Goal: Task Accomplishment & Management: Complete application form

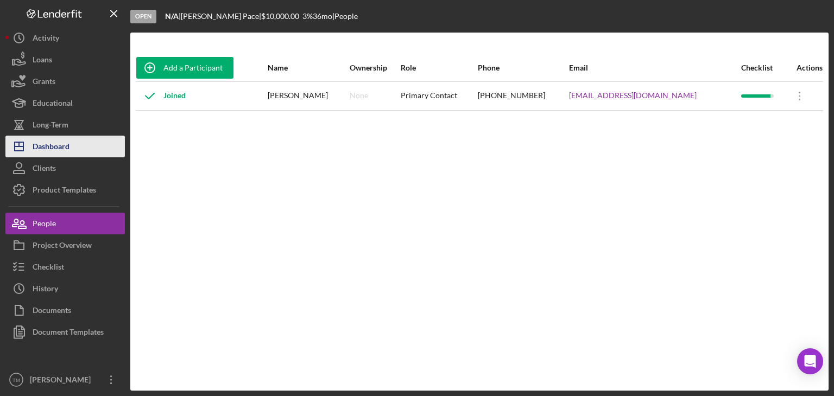
click at [52, 144] on div "Dashboard" at bounding box center [51, 148] width 37 height 24
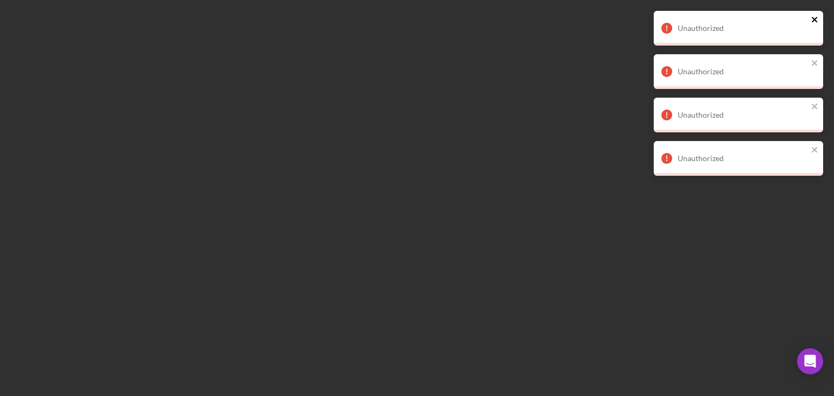
click at [814, 18] on icon "close" at bounding box center [814, 19] width 5 height 5
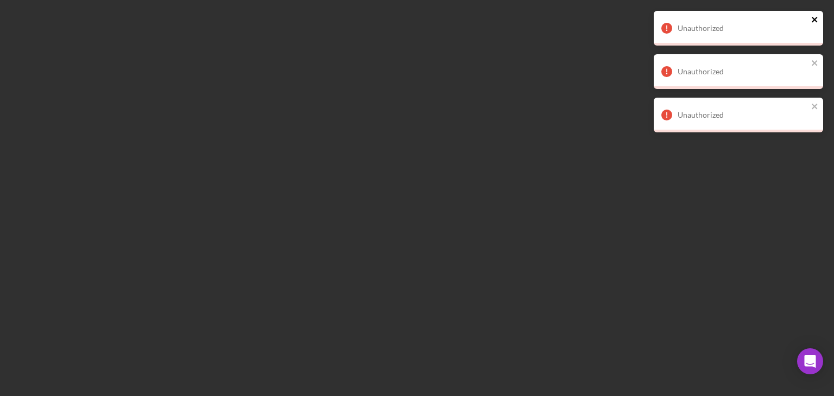
click at [815, 22] on icon "close" at bounding box center [815, 19] width 8 height 9
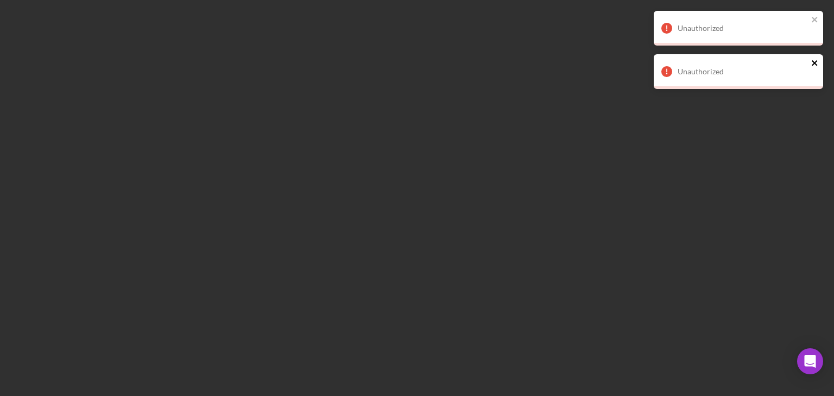
click at [812, 61] on icon "close" at bounding box center [815, 63] width 8 height 9
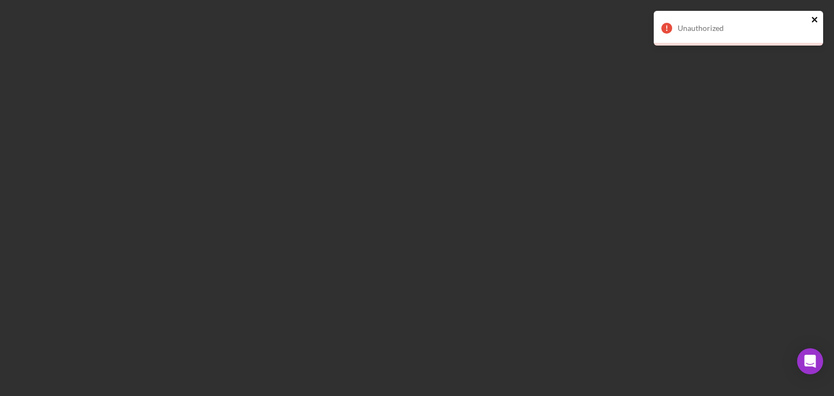
click at [814, 21] on icon "close" at bounding box center [815, 19] width 8 height 9
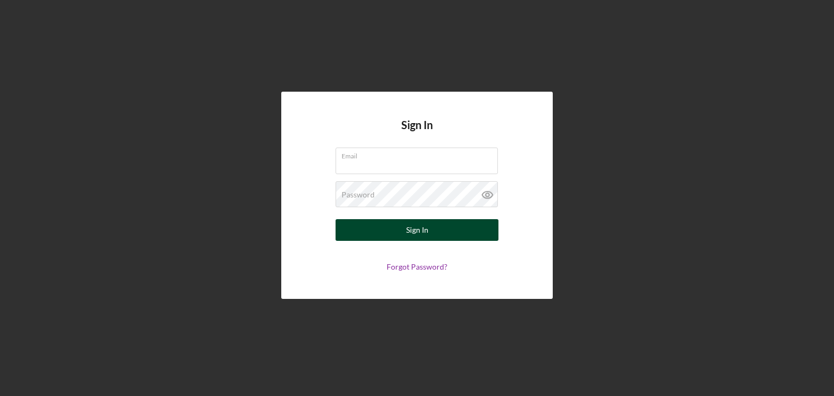
type input "[EMAIL_ADDRESS][DOMAIN_NAME]"
click at [438, 227] on button "Sign In" at bounding box center [416, 230] width 163 height 22
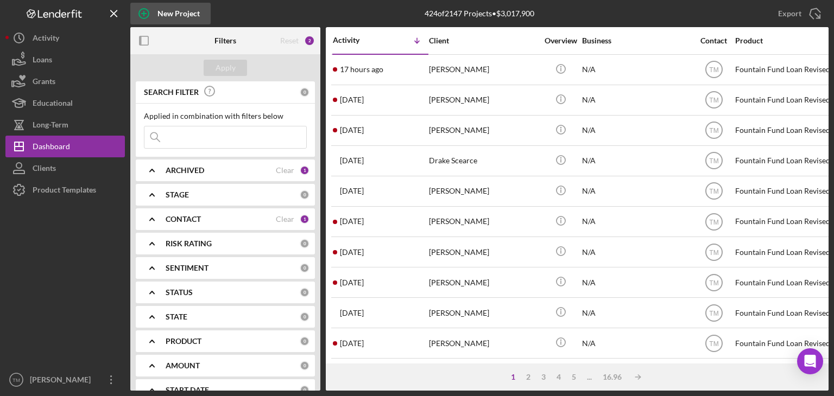
click at [185, 12] on div "New Project" at bounding box center [178, 14] width 42 height 22
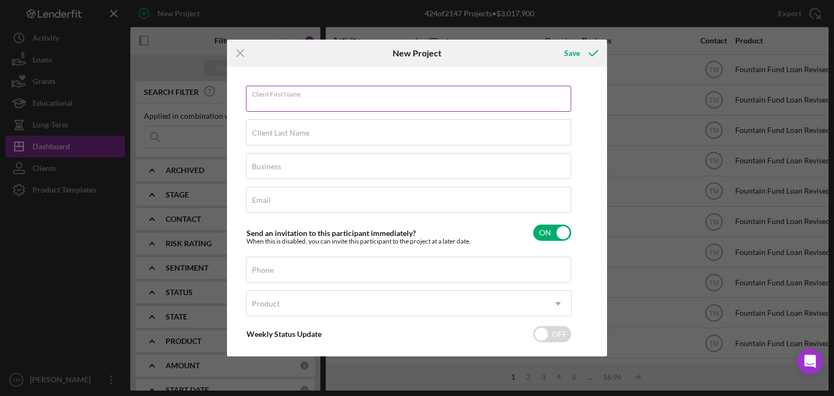
click at [267, 104] on input "Client First Name" at bounding box center [408, 99] width 325 height 26
type input "Eric"
click at [266, 135] on label "Client Last Name" at bounding box center [281, 133] width 58 height 9
click at [266, 135] on input "Client Last Name" at bounding box center [408, 132] width 325 height 26
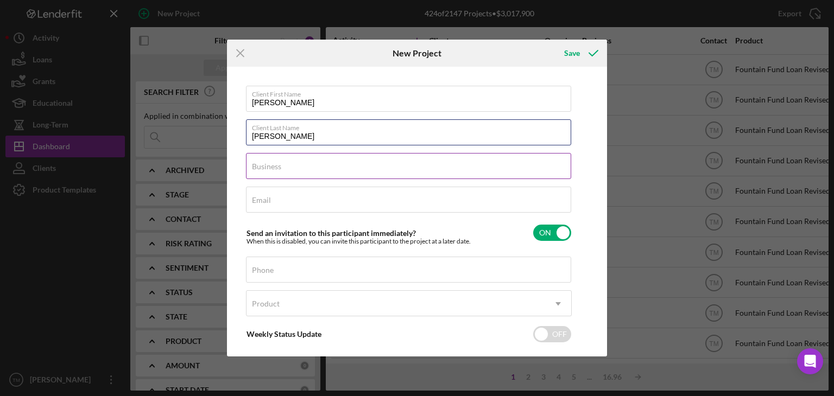
type input "Bowman"
click at [280, 167] on label "Business" at bounding box center [266, 166] width 29 height 9
click at [280, 167] on input "Business" at bounding box center [408, 166] width 325 height 26
type input "N/A"
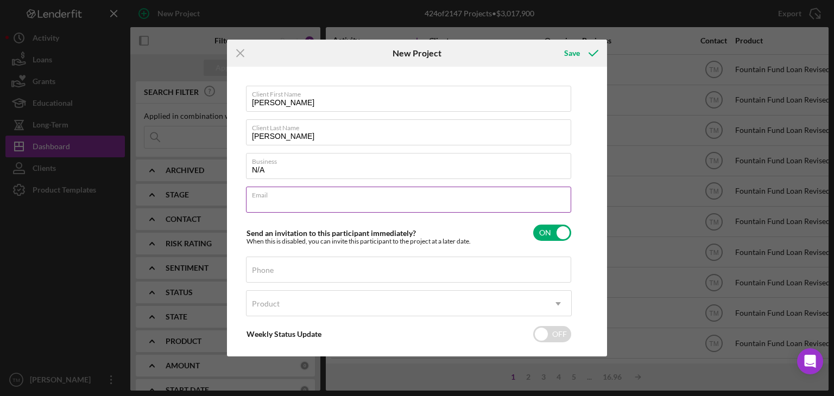
click at [278, 209] on input "Email" at bounding box center [408, 200] width 325 height 26
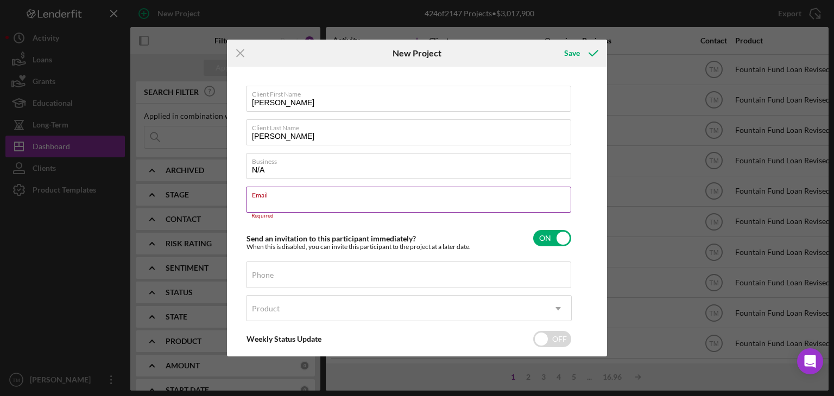
paste input "evb197154@gmail.com"
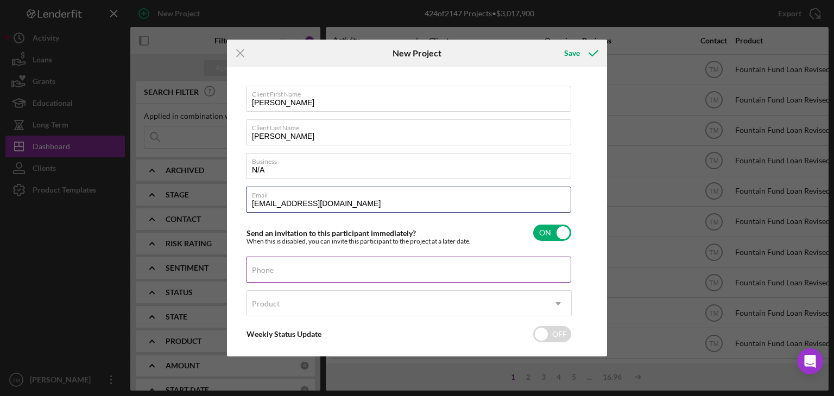
type input "evb197154@gmail.com"
click at [265, 275] on input "Phone" at bounding box center [408, 270] width 325 height 26
type input "(804) 548-9188"
click at [277, 305] on div "Product" at bounding box center [266, 304] width 28 height 9
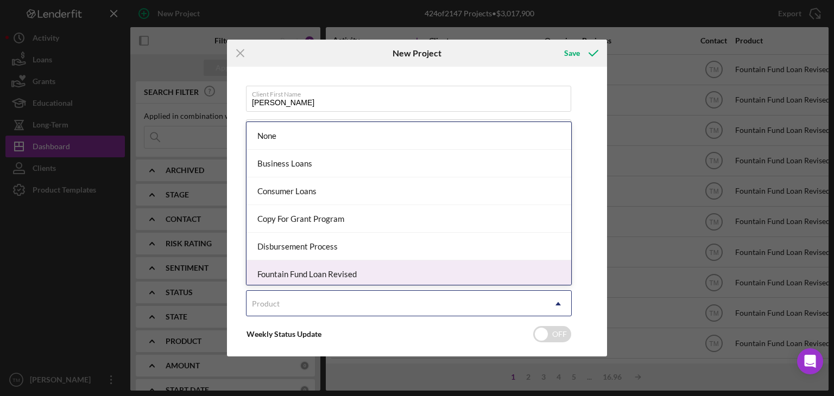
drag, startPoint x: 294, startPoint y: 272, endPoint x: 299, endPoint y: 275, distance: 6.3
click at [295, 274] on div "Fountain Fund Loan Revised" at bounding box center [408, 275] width 325 height 28
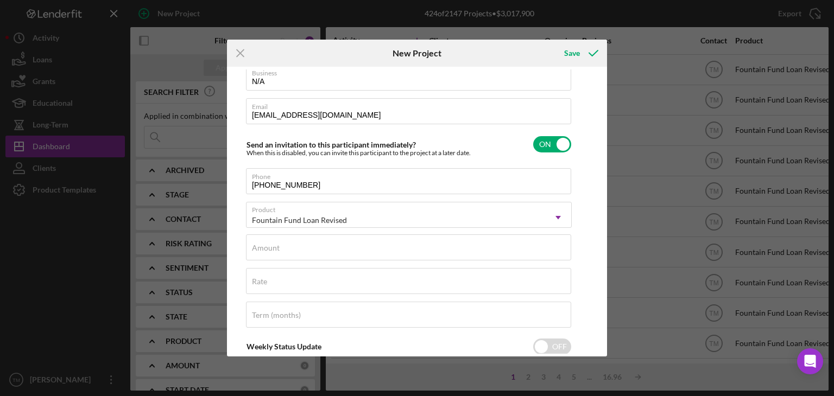
scroll to position [97, 0]
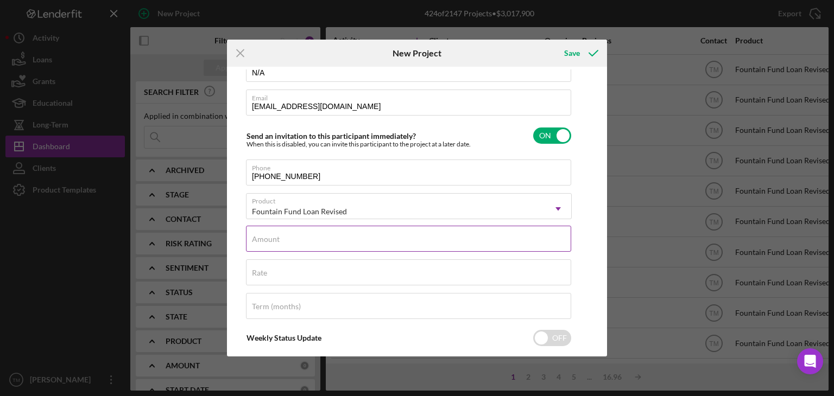
click at [278, 242] on label "Amount" at bounding box center [266, 239] width 28 height 9
click at [278, 242] on input "Amount" at bounding box center [408, 239] width 325 height 26
type input "$1,000"
click at [259, 274] on label "Rate" at bounding box center [259, 273] width 15 height 9
click at [259, 274] on input "Rate" at bounding box center [408, 272] width 325 height 26
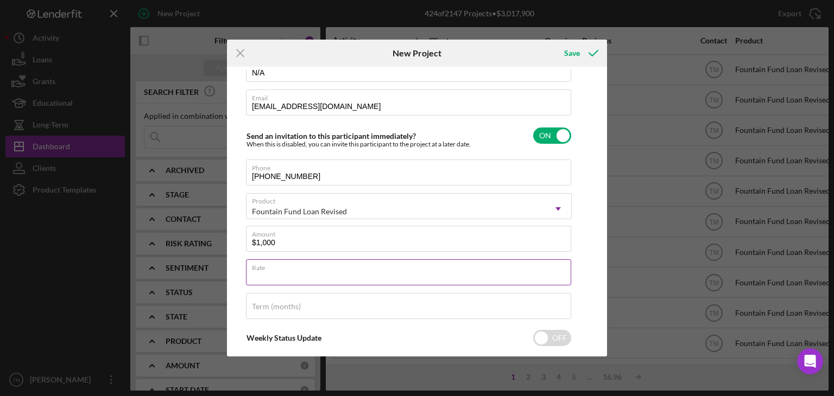
click at [261, 275] on input "Rate" at bounding box center [408, 272] width 325 height 26
type input "3.000%"
click at [265, 305] on label "Term (months)" at bounding box center [276, 306] width 49 height 9
click at [265, 305] on input "Term (months)" at bounding box center [408, 306] width 325 height 26
type input "12"
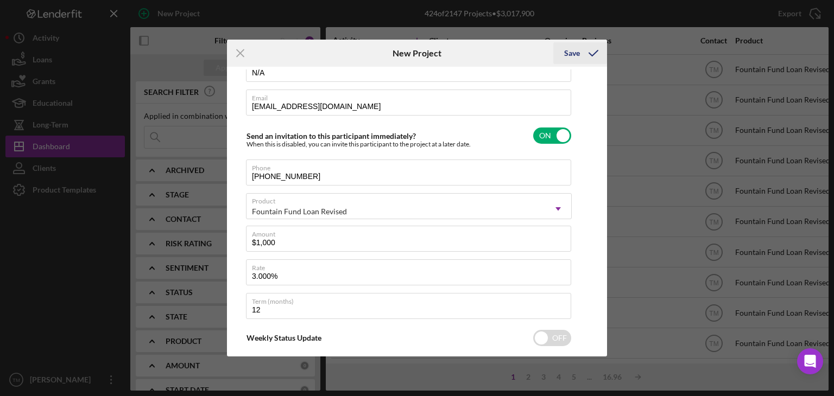
click at [587, 54] on icon "submit" at bounding box center [593, 53] width 27 height 27
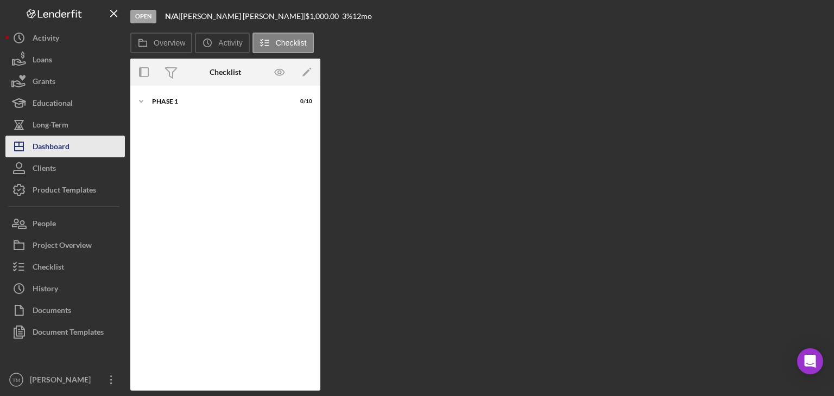
click at [49, 147] on div "Dashboard" at bounding box center [51, 148] width 37 height 24
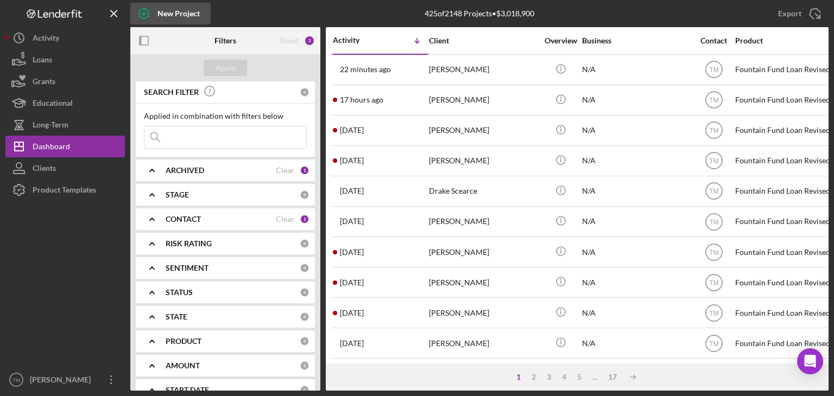
click at [181, 11] on div "New Project" at bounding box center [178, 14] width 42 height 22
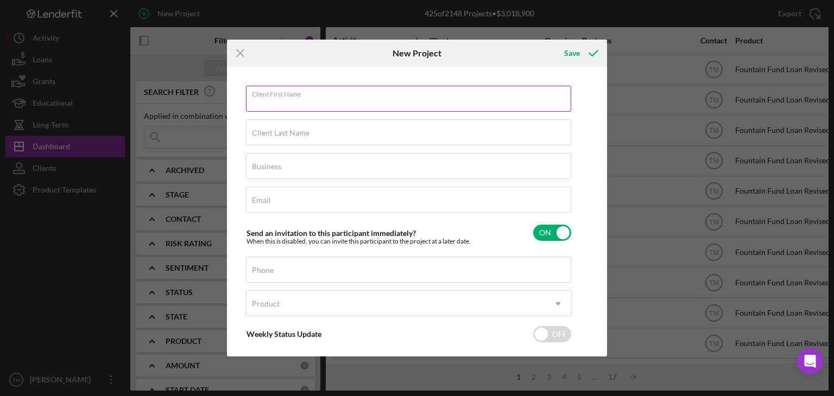
click at [257, 107] on input "Client First Name" at bounding box center [408, 99] width 325 height 26
type input "Joanne"
click at [276, 137] on input "Client Last Name" at bounding box center [408, 132] width 325 height 26
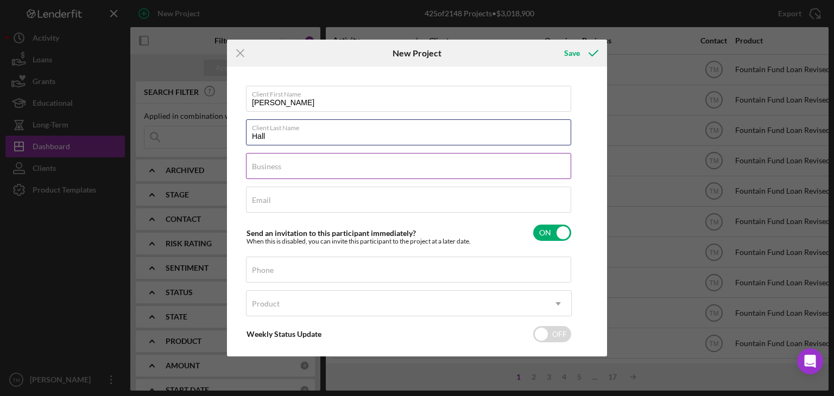
type input "Hall"
drag, startPoint x: 245, startPoint y: 164, endPoint x: 250, endPoint y: 170, distance: 7.0
click at [246, 164] on input "Business" at bounding box center [408, 166] width 325 height 26
type input "N/A"
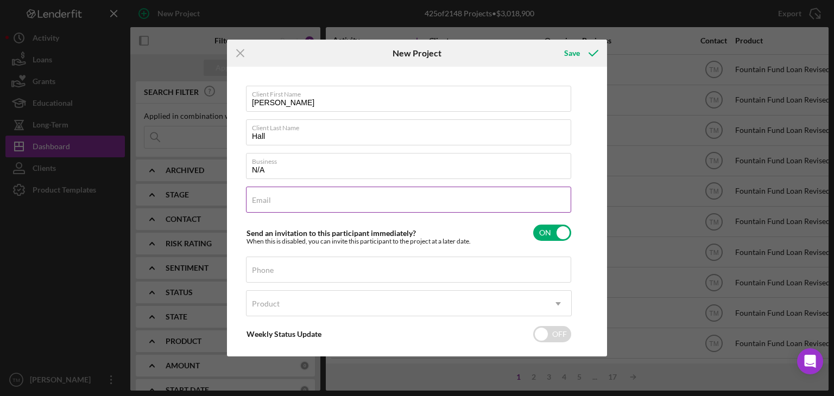
click at [267, 203] on label "Email" at bounding box center [261, 200] width 19 height 9
click at [267, 203] on input "Email" at bounding box center [408, 200] width 325 height 26
type input "jhall12232024@icloud.com"
click at [266, 275] on input "Phone" at bounding box center [408, 270] width 325 height 26
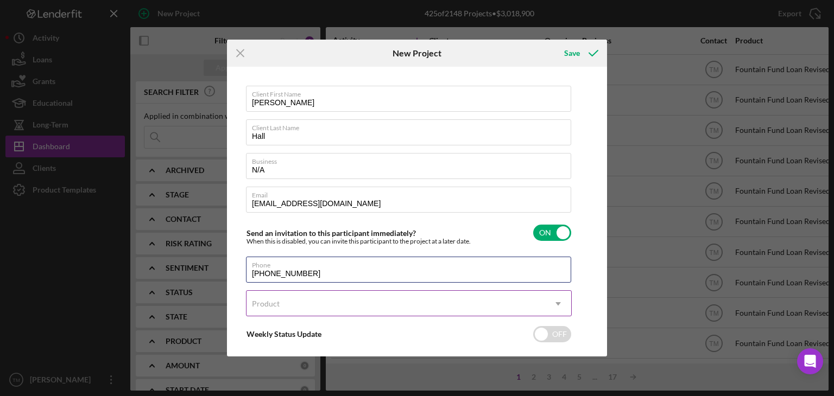
type input "(804) 903-1624"
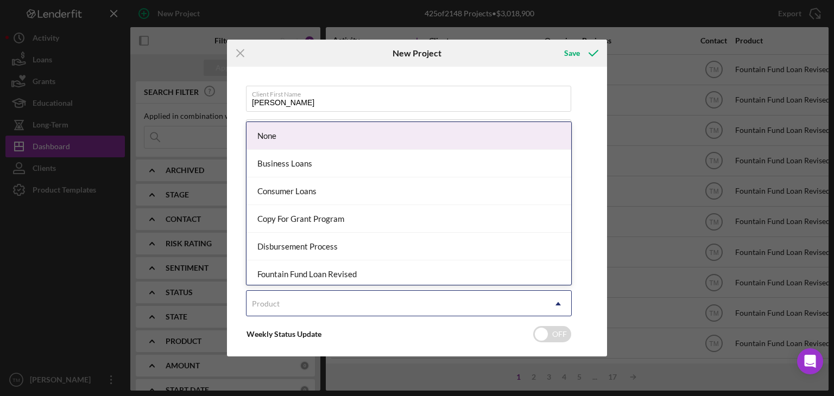
click at [268, 297] on div "Product" at bounding box center [395, 304] width 299 height 25
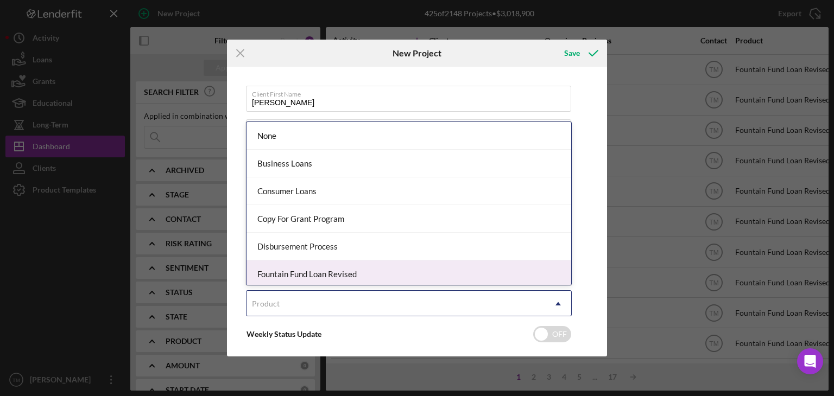
click at [278, 274] on div "Fountain Fund Loan Revised" at bounding box center [408, 275] width 325 height 28
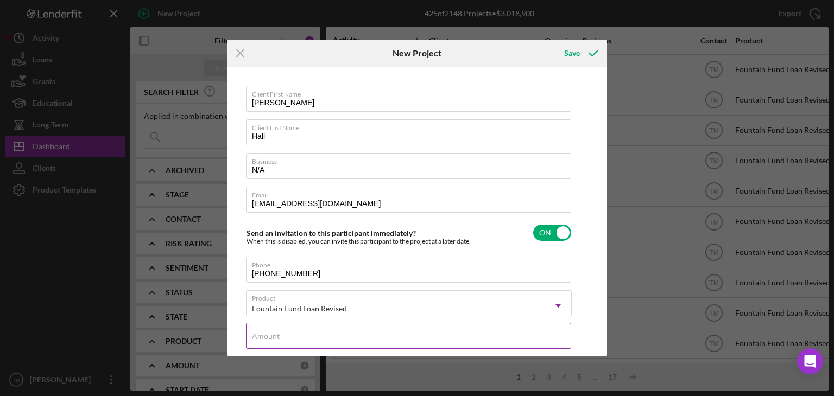
click at [288, 330] on div "Amount" at bounding box center [409, 336] width 326 height 27
type input "$3,000"
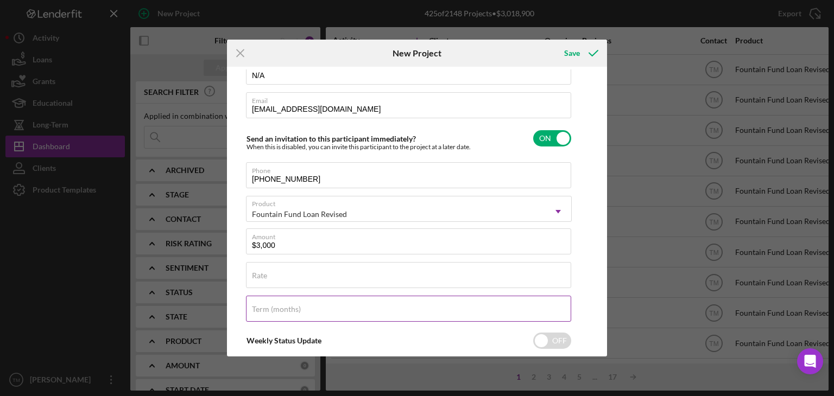
scroll to position [96, 0]
click at [269, 275] on input "Rate" at bounding box center [408, 274] width 325 height 26
type input "3.000%"
click at [278, 308] on label "Term (months)" at bounding box center [276, 308] width 49 height 9
click at [278, 308] on input "Term (months)" at bounding box center [408, 308] width 325 height 26
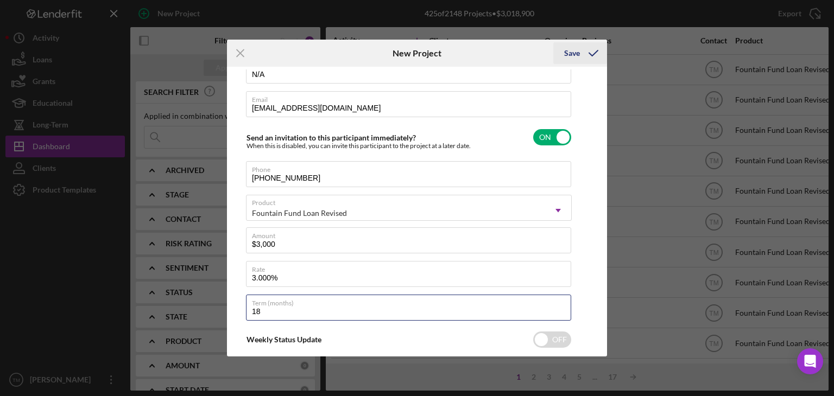
type input "18"
drag, startPoint x: 598, startPoint y: 53, endPoint x: 593, endPoint y: 52, distance: 5.5
click at [596, 53] on icon "submit" at bounding box center [593, 53] width 27 height 27
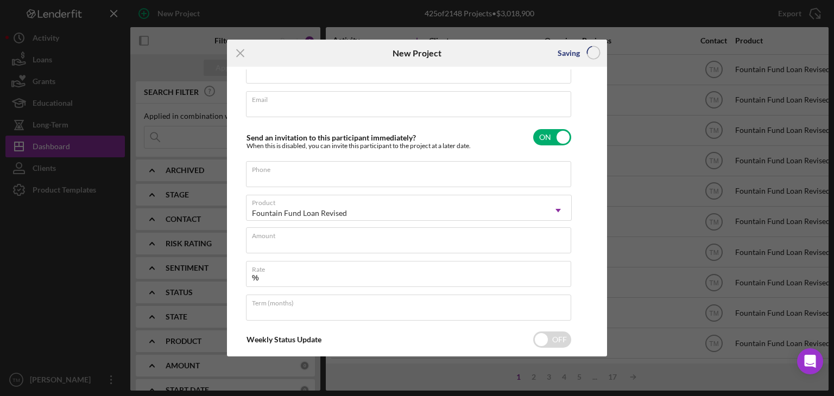
scroll to position [52, 0]
